Goal: Task Accomplishment & Management: Use online tool/utility

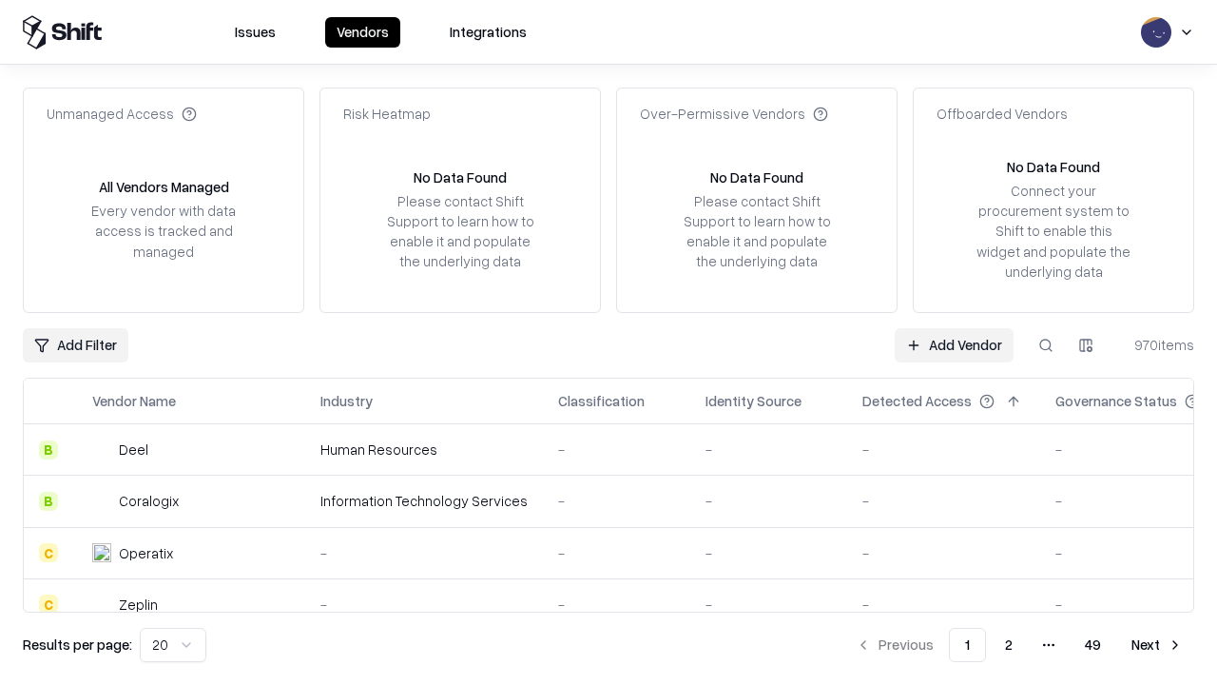
click at [954, 344] on link "Add Vendor" at bounding box center [954, 345] width 119 height 34
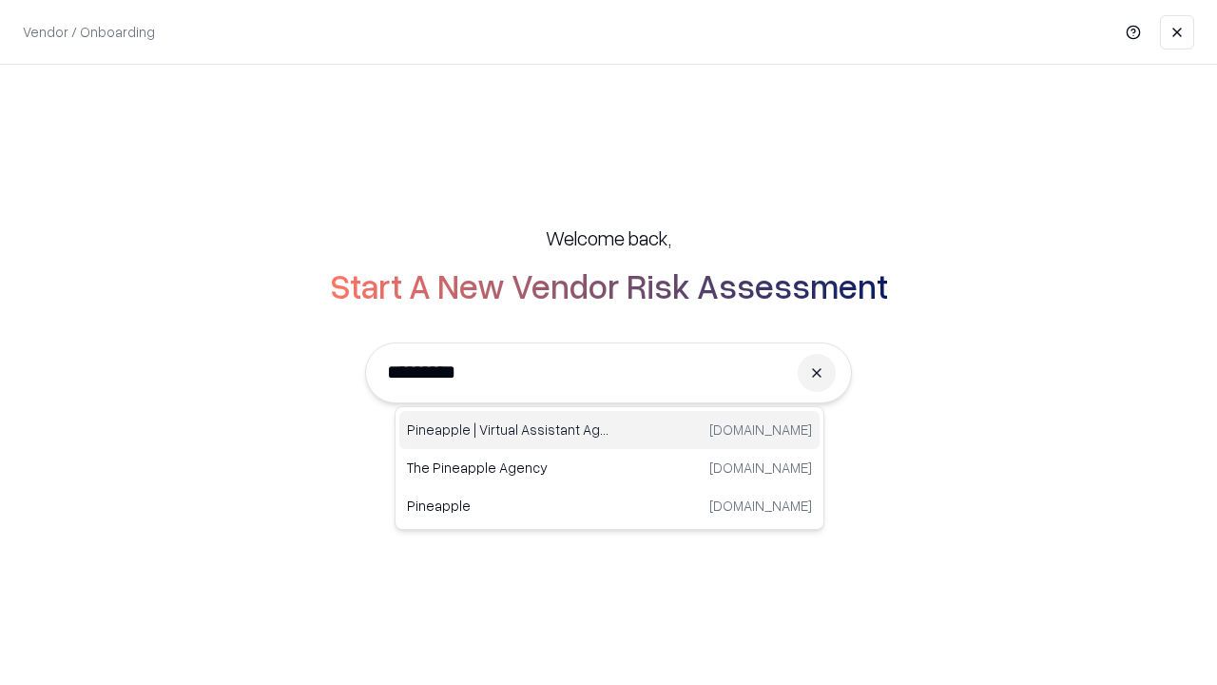
click at [610, 430] on div "Pineapple | Virtual Assistant Agency trypineapple.com" at bounding box center [609, 430] width 420 height 38
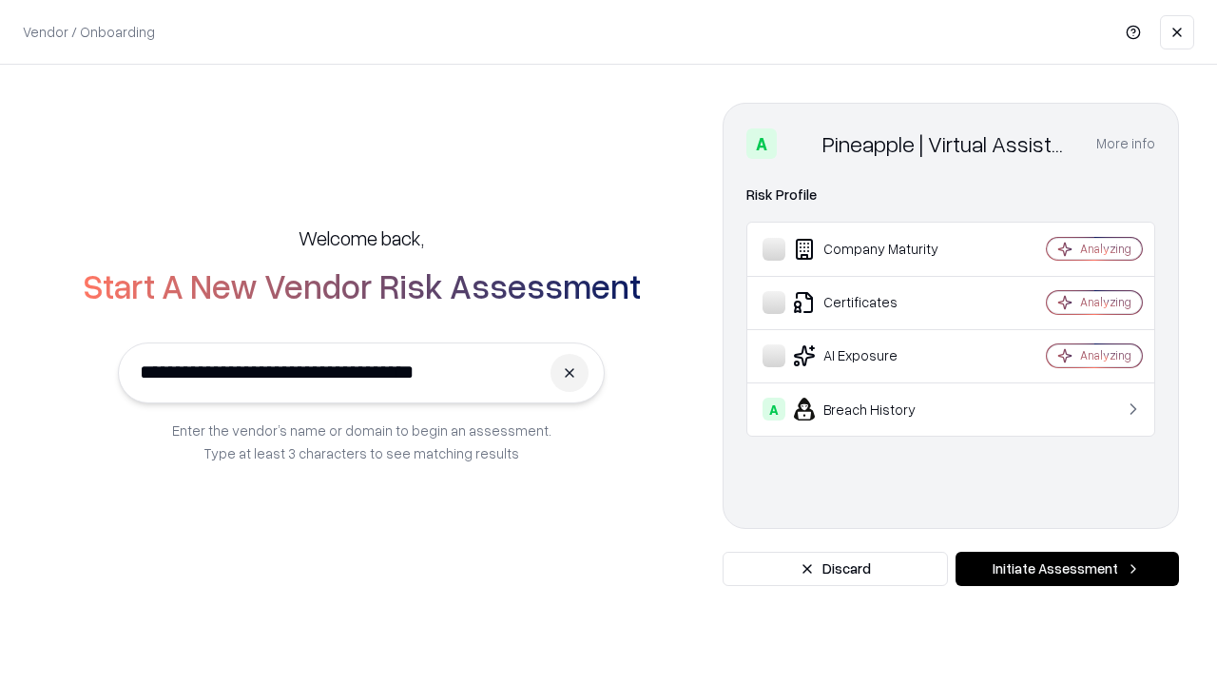
type input "**********"
click at [1067, 569] on button "Initiate Assessment" at bounding box center [1068, 569] width 224 height 34
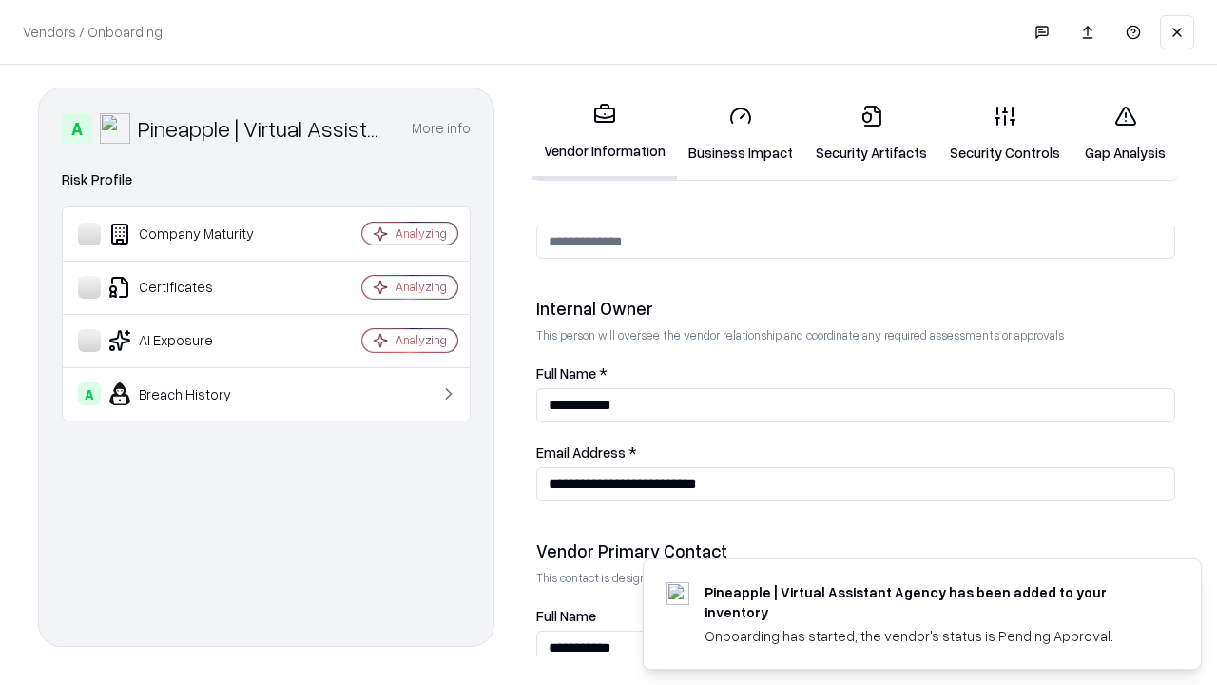
scroll to position [985, 0]
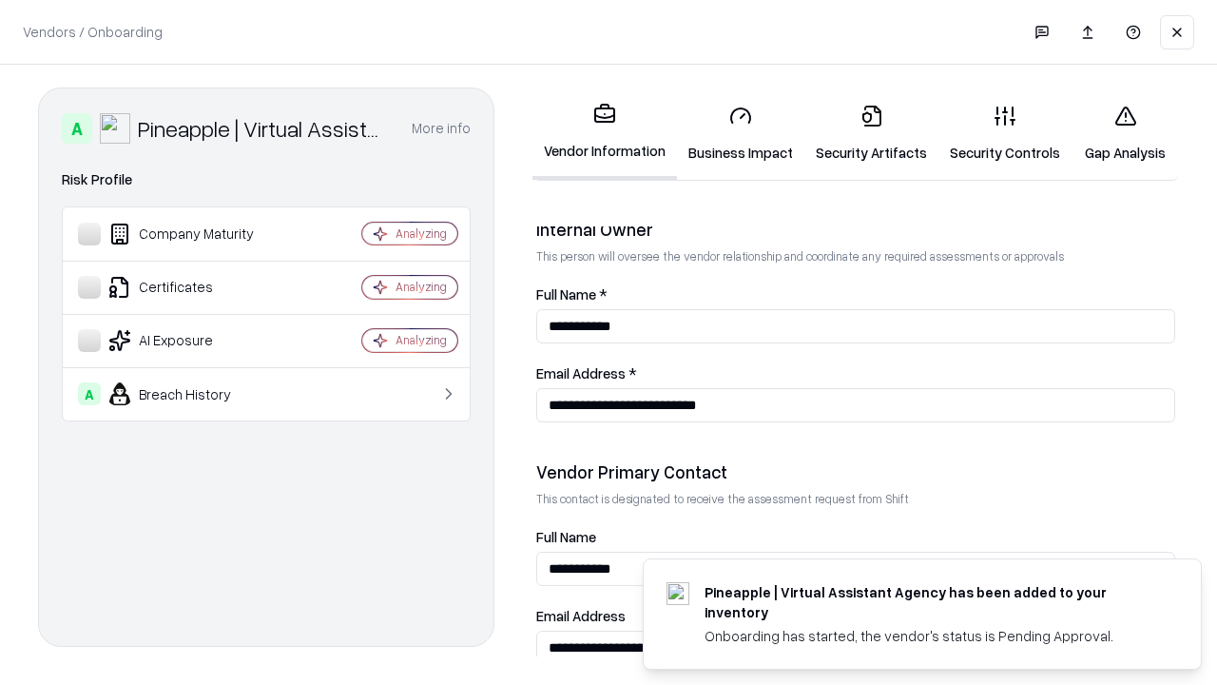
click at [741, 133] on link "Business Impact" at bounding box center [740, 133] width 127 height 88
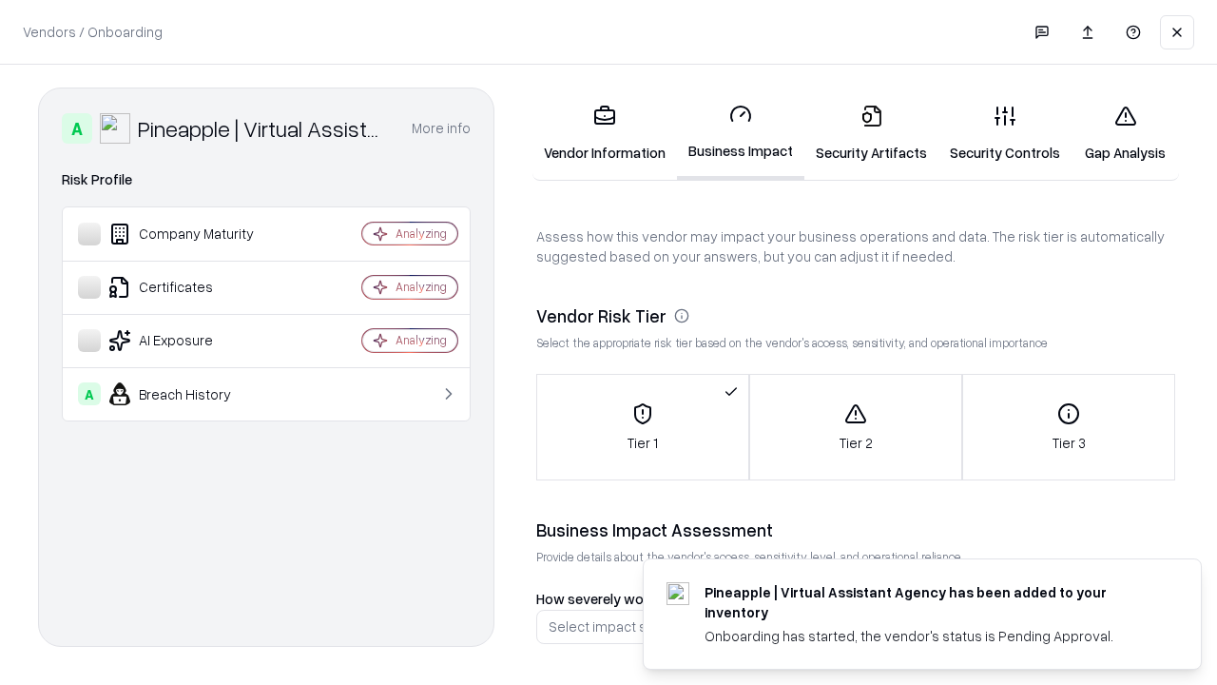
click at [871, 133] on link "Security Artifacts" at bounding box center [872, 133] width 134 height 88
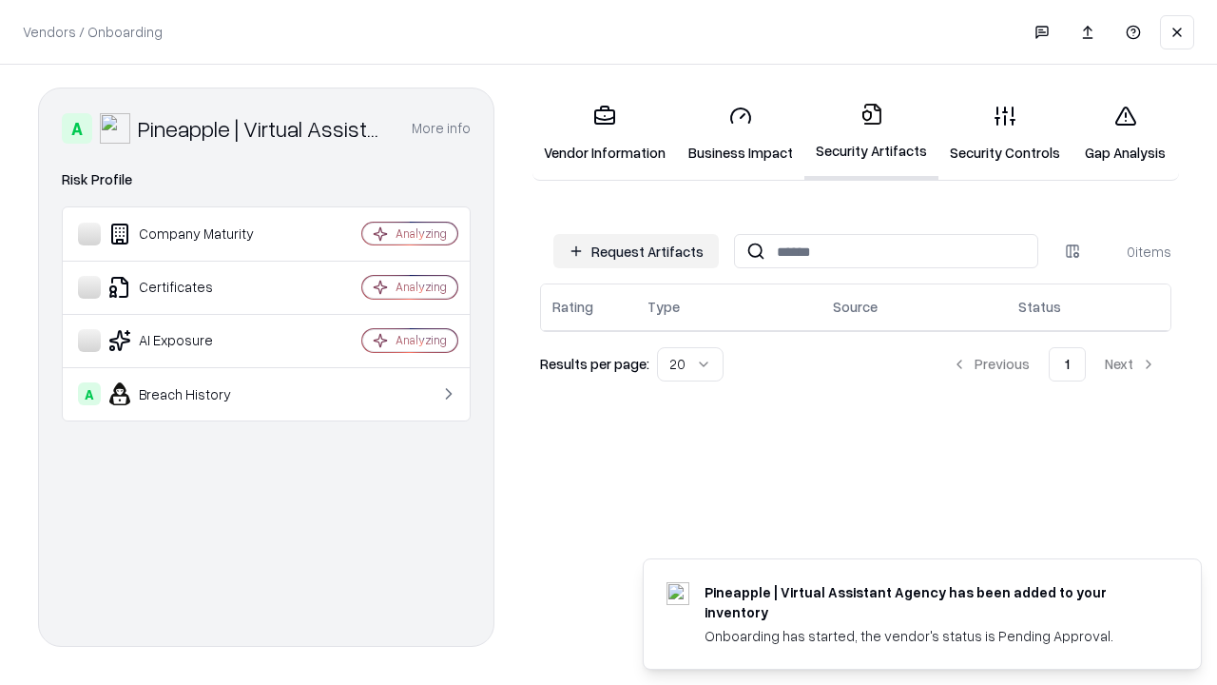
click at [636, 251] on button "Request Artifacts" at bounding box center [636, 251] width 165 height 34
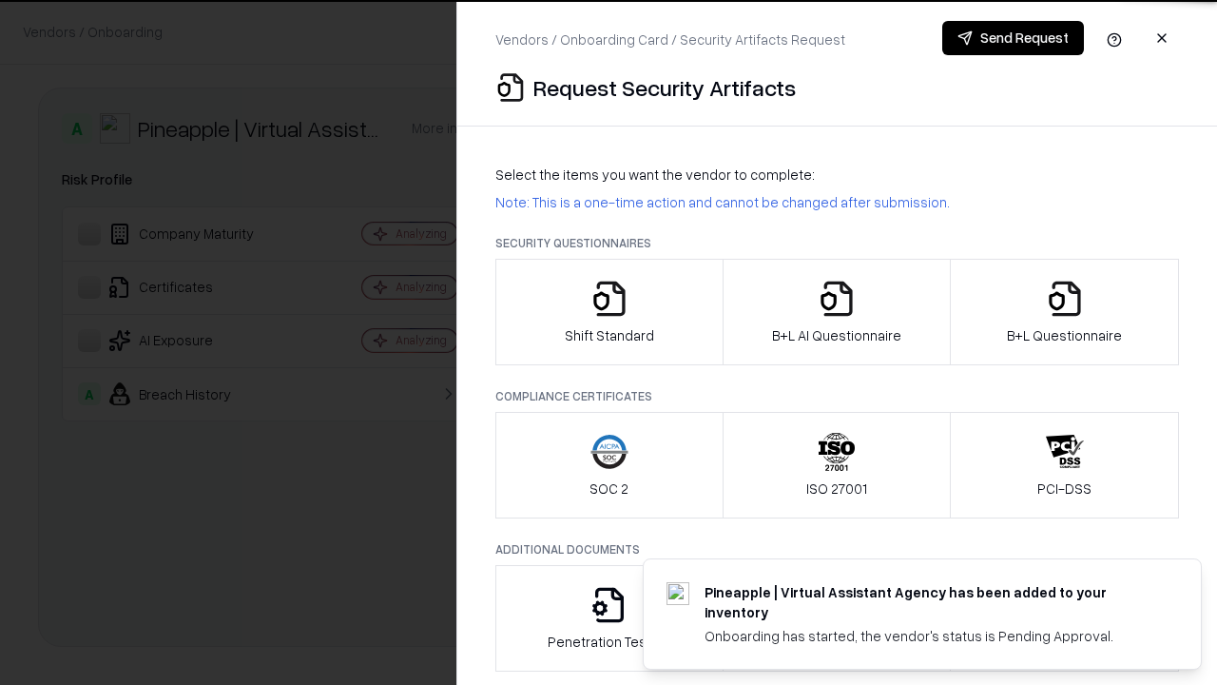
click at [609, 312] on icon "button" at bounding box center [610, 299] width 38 height 38
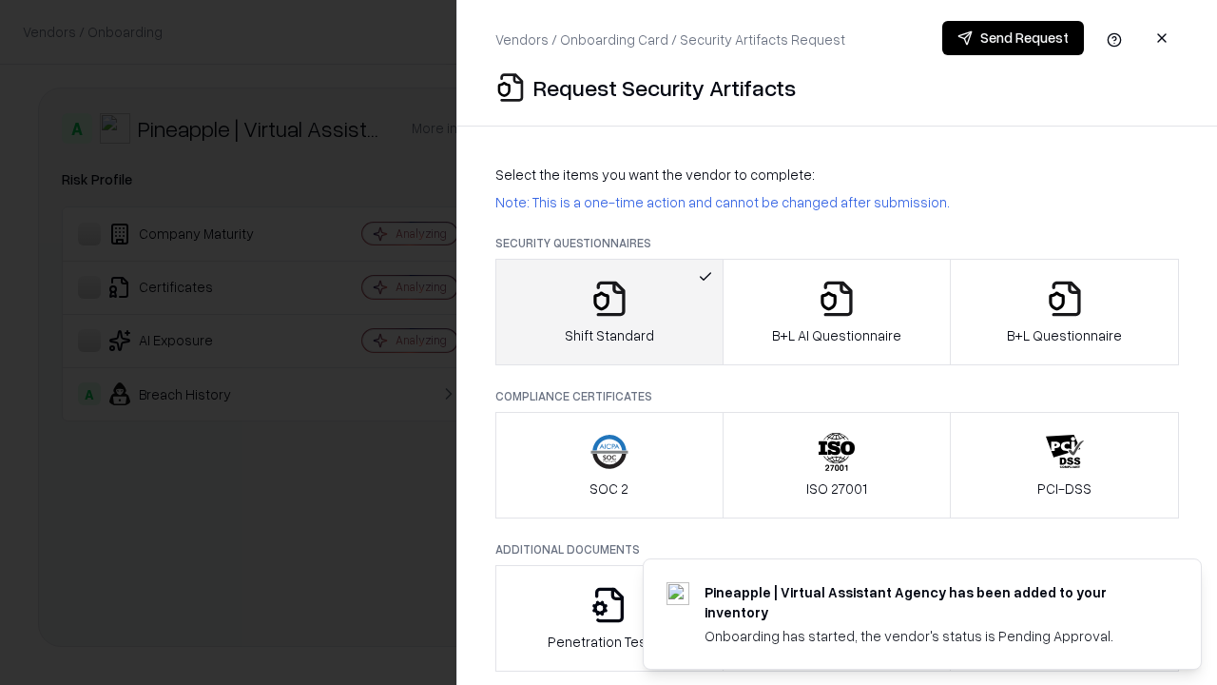
click at [1013, 38] on button "Send Request" at bounding box center [1014, 38] width 142 height 34
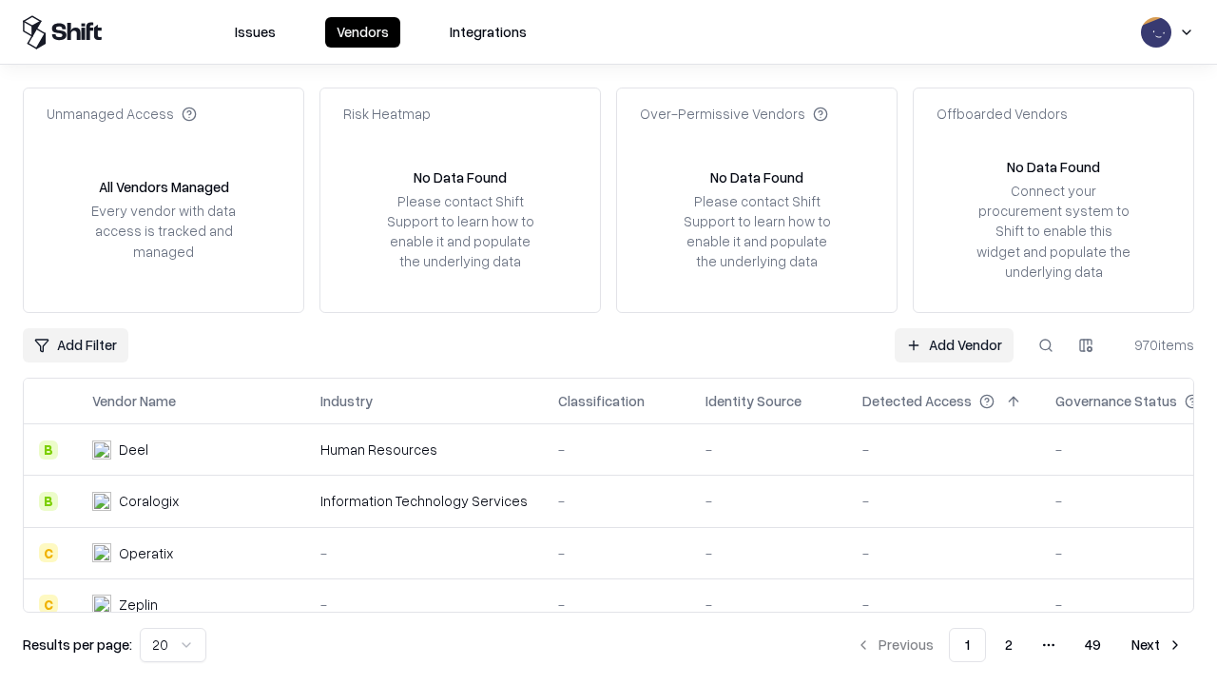
click at [1046, 344] on button at bounding box center [1046, 345] width 34 height 34
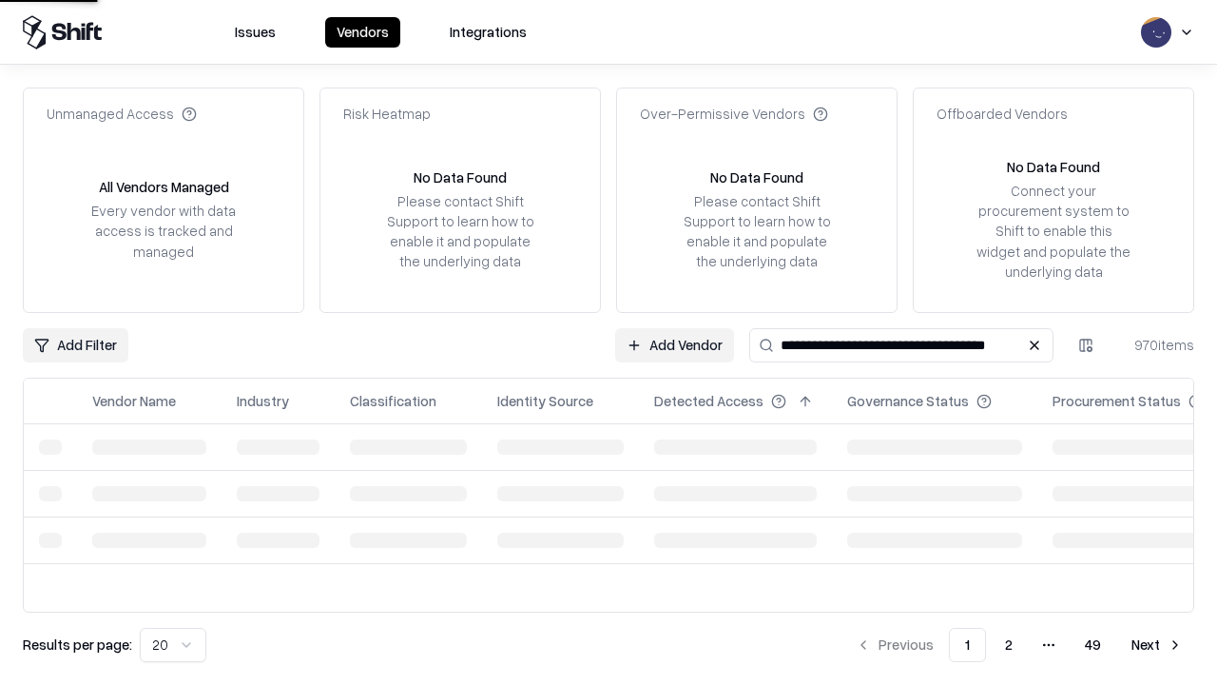
type input "**********"
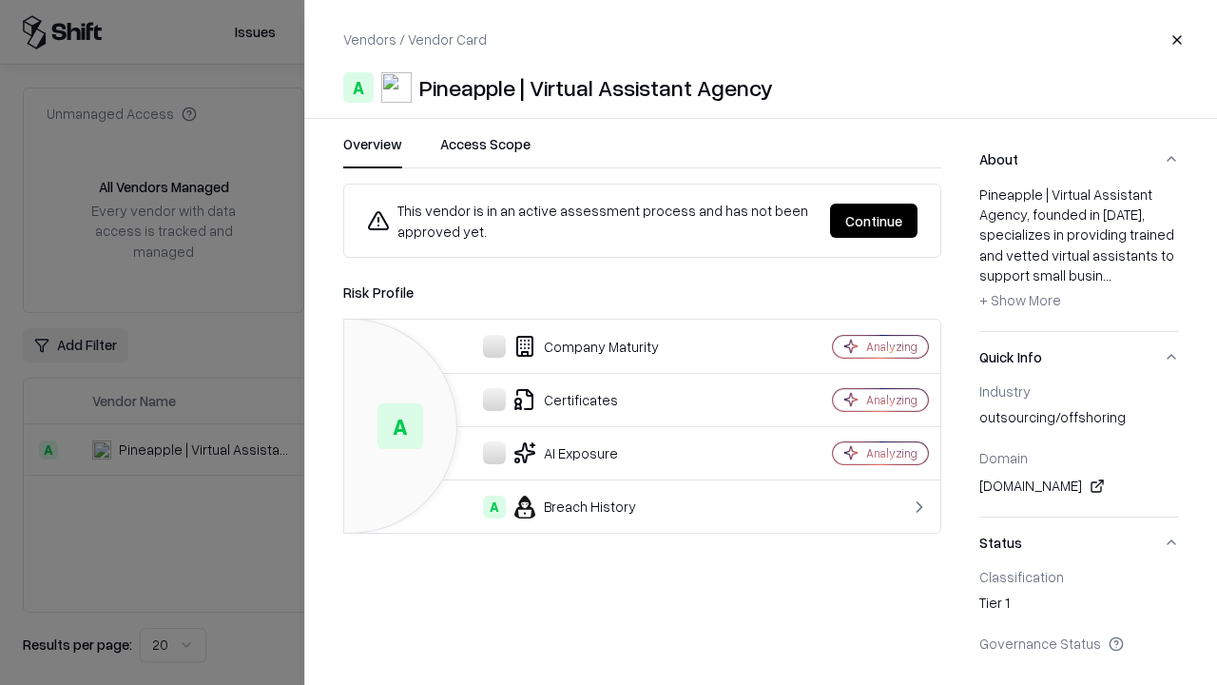
click at [874, 221] on button "Continue" at bounding box center [873, 221] width 87 height 34
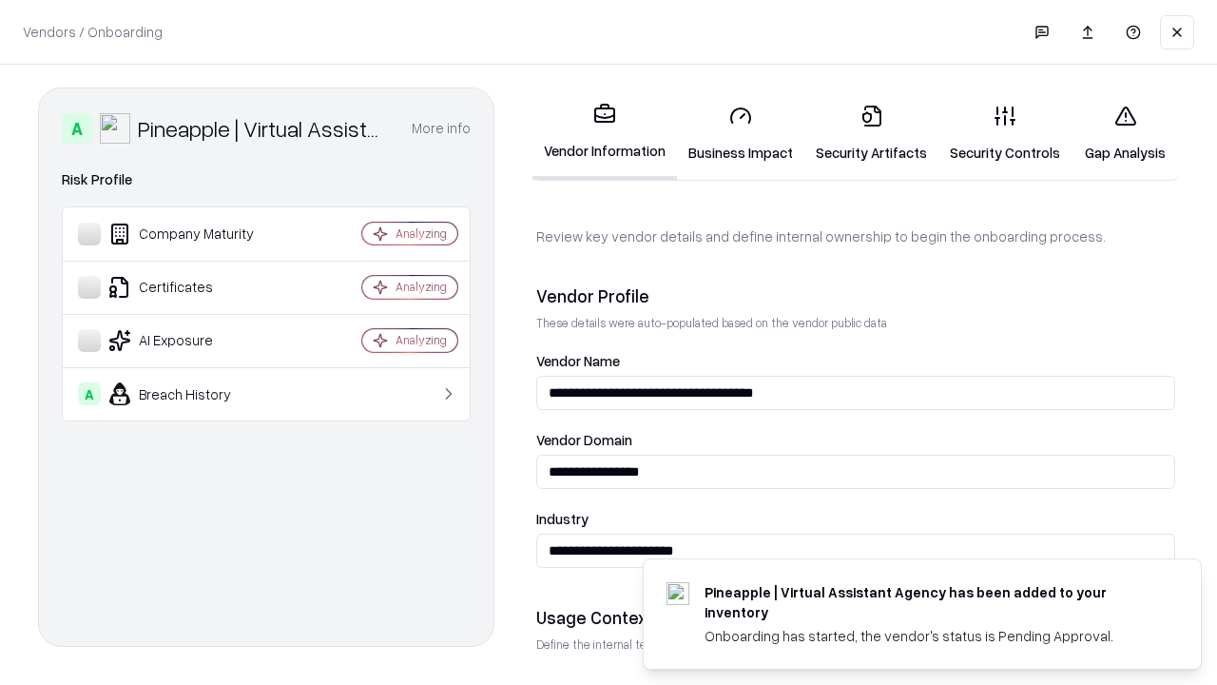
click at [871, 133] on link "Security Artifacts" at bounding box center [872, 133] width 134 height 88
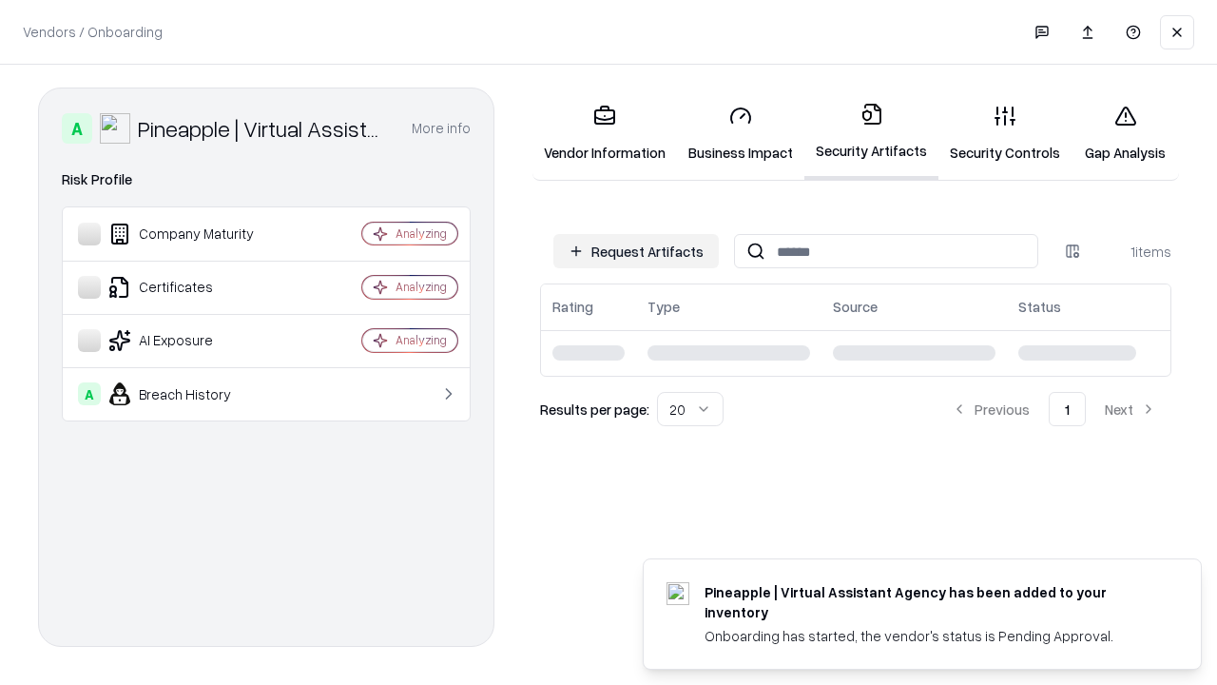
click at [1125, 133] on link "Gap Analysis" at bounding box center [1125, 133] width 107 height 88
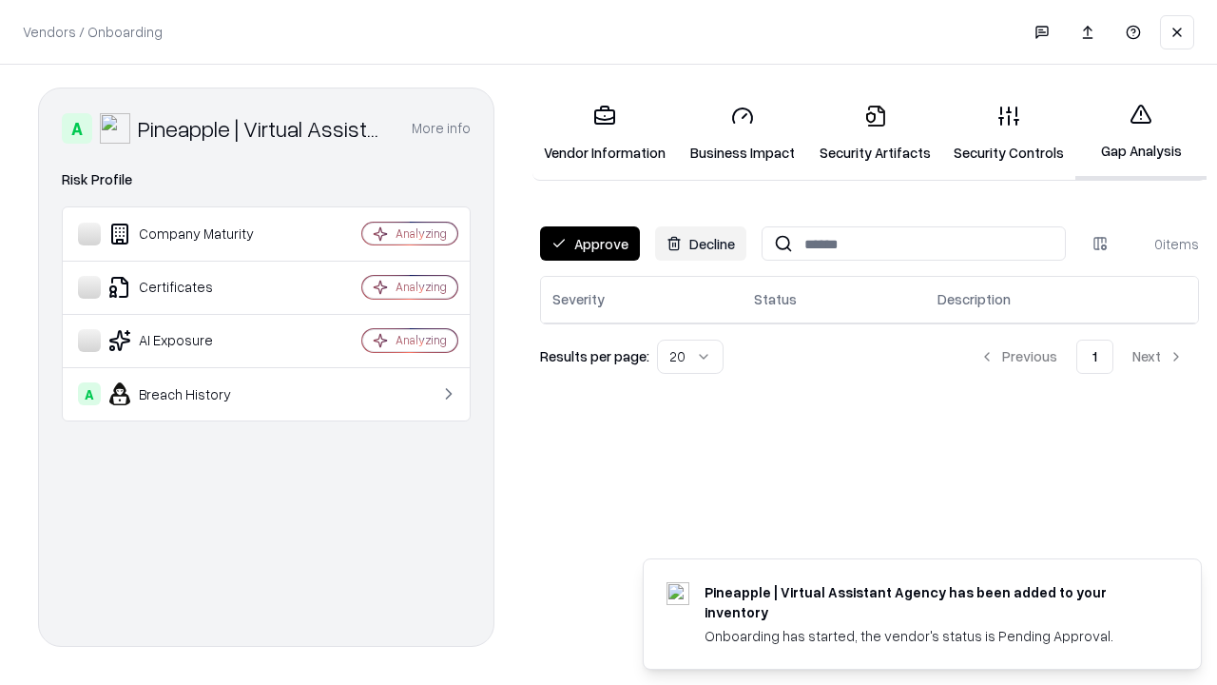
click at [590, 243] on button "Approve" at bounding box center [590, 243] width 100 height 34
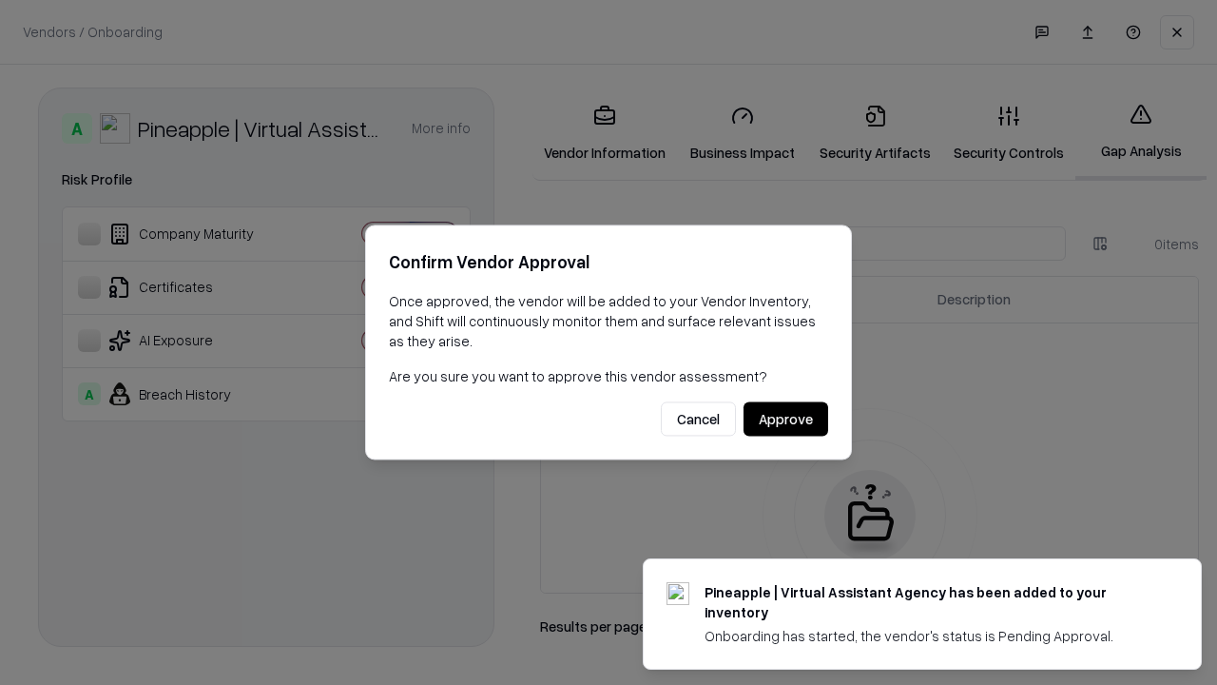
click at [786, 418] on button "Approve" at bounding box center [786, 419] width 85 height 34
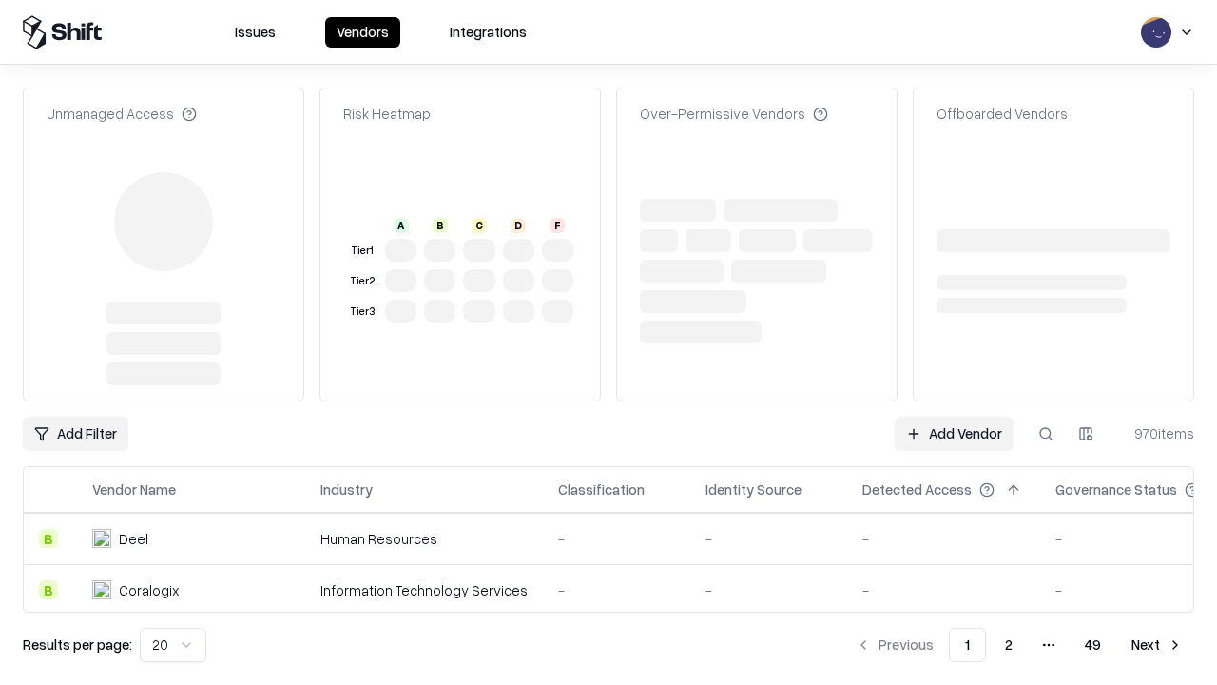
type input "**********"
click at [954, 417] on link "Add Vendor" at bounding box center [954, 434] width 119 height 34
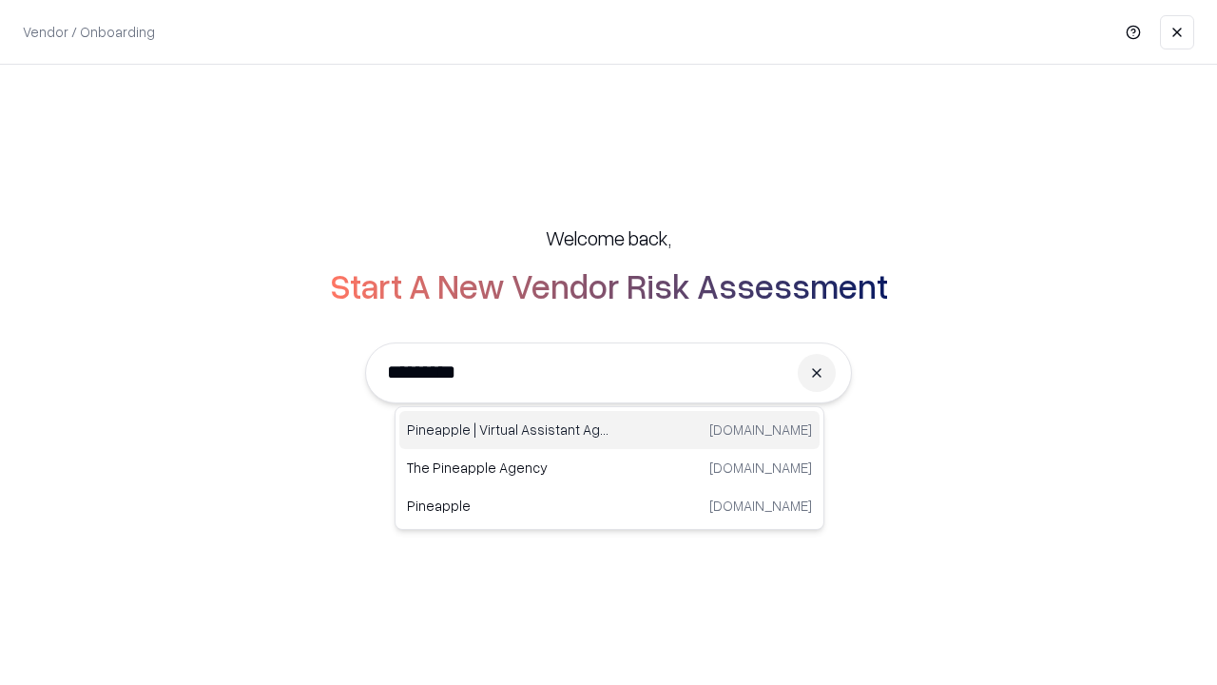
click at [610, 430] on div "Pineapple | Virtual Assistant Agency trypineapple.com" at bounding box center [609, 430] width 420 height 38
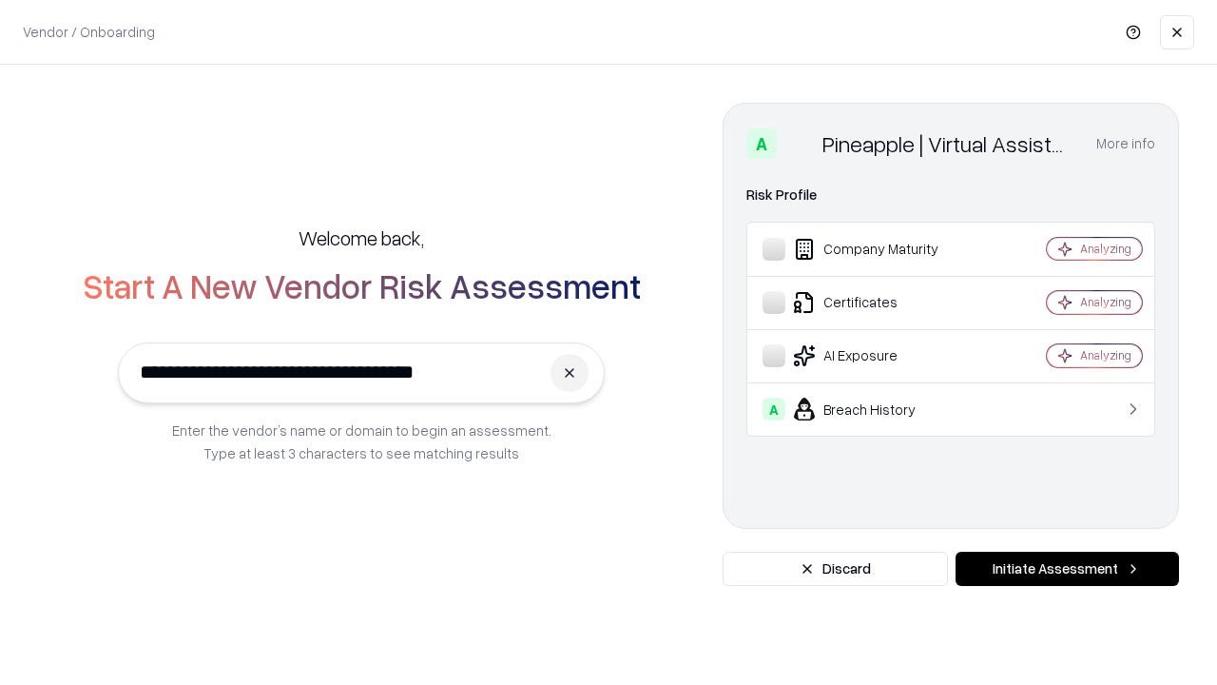
type input "**********"
click at [1067, 569] on button "Initiate Assessment" at bounding box center [1068, 569] width 224 height 34
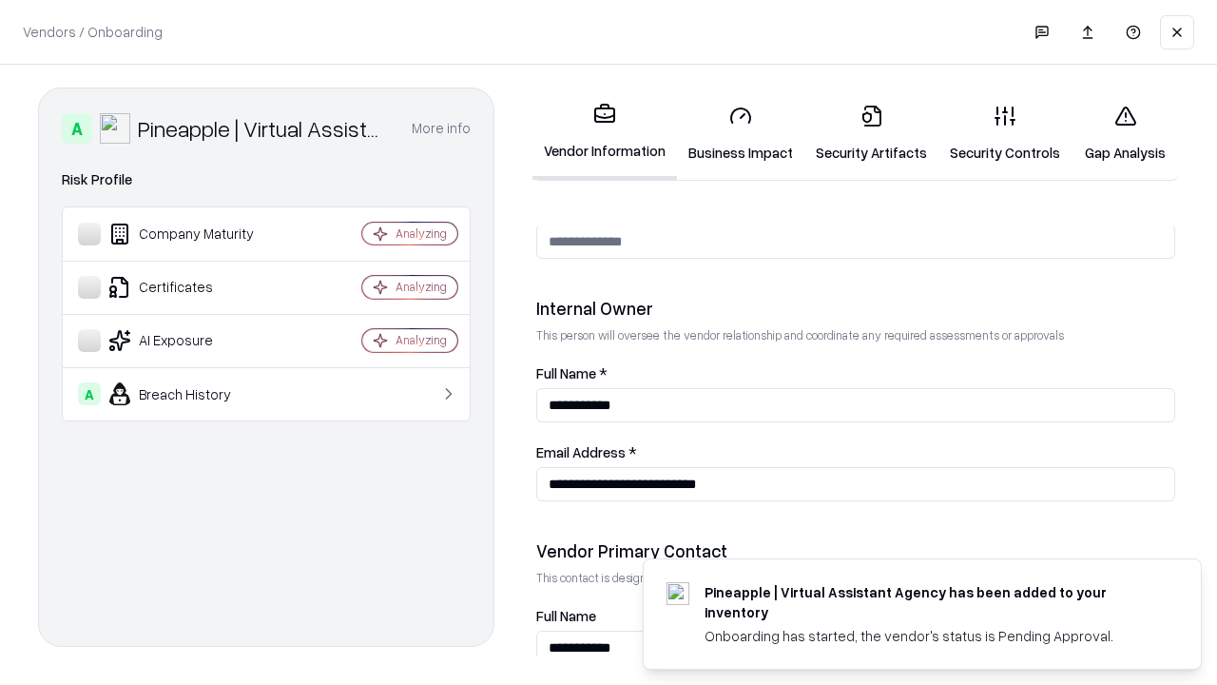
scroll to position [985, 0]
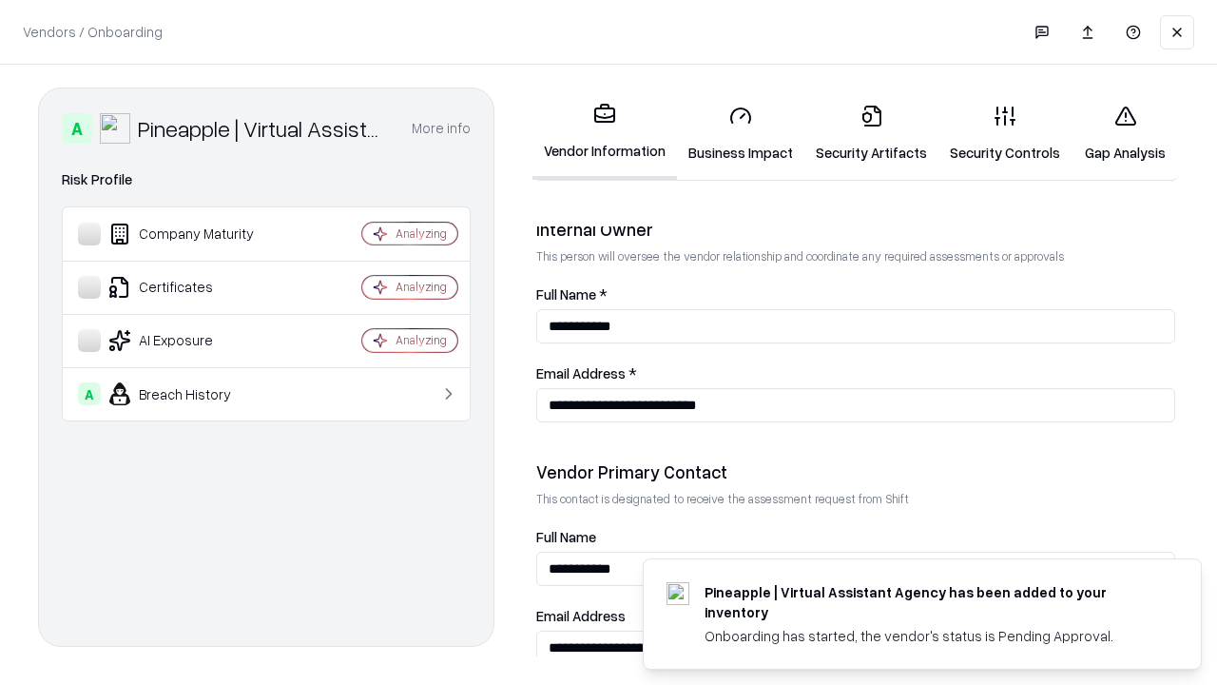
click at [1125, 133] on link "Gap Analysis" at bounding box center [1125, 133] width 107 height 88
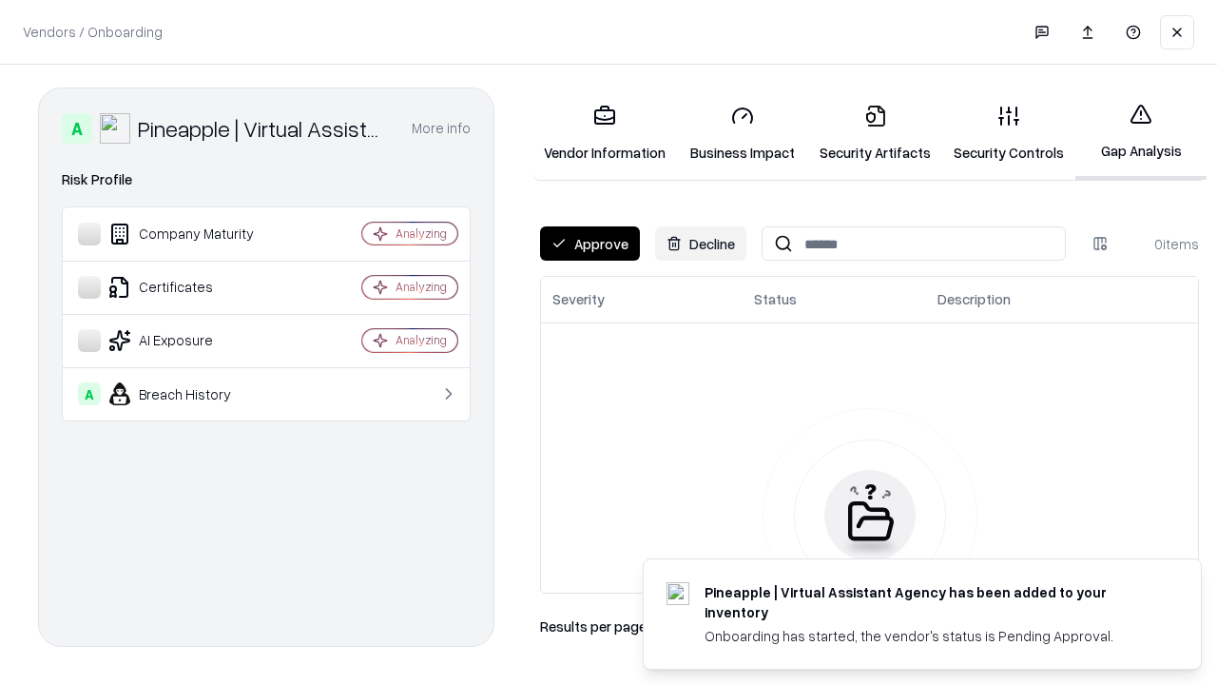
click at [590, 243] on button "Approve" at bounding box center [590, 243] width 100 height 34
